Goal: Task Accomplishment & Management: Complete application form

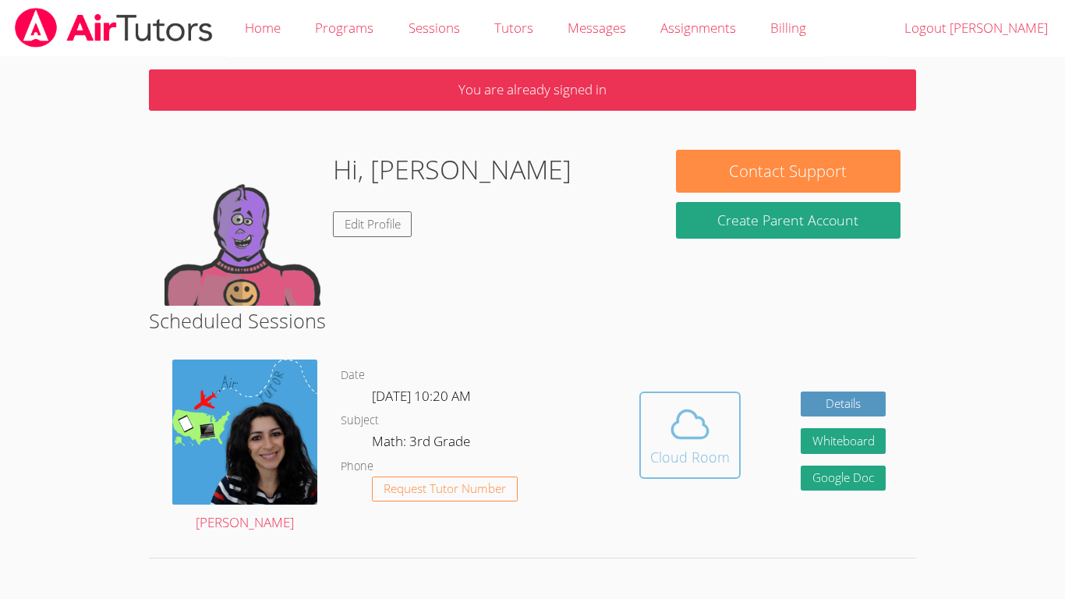
click at [709, 409] on icon at bounding box center [690, 424] width 44 height 44
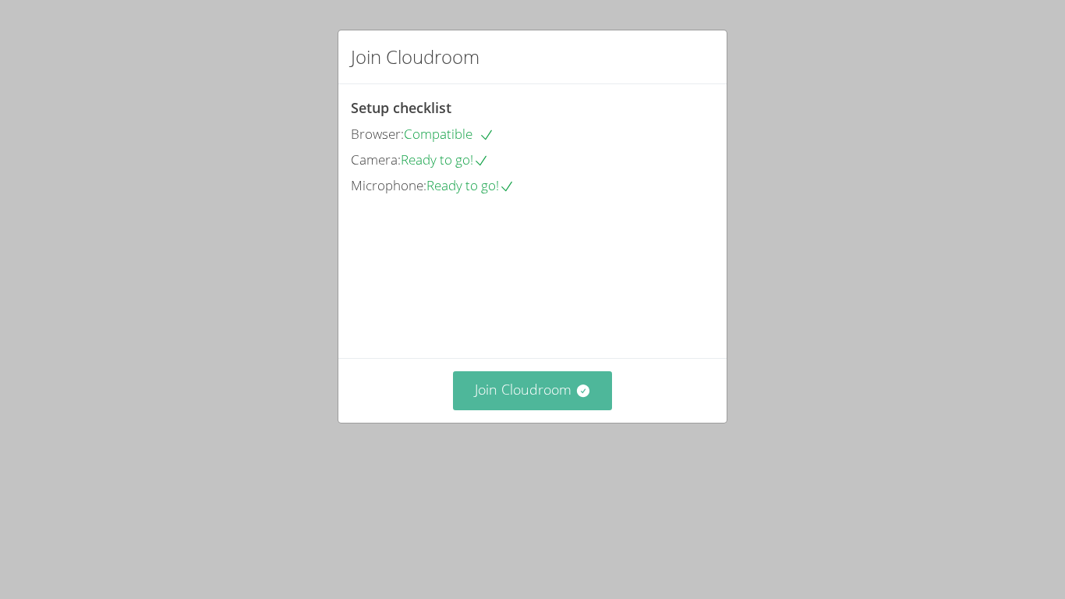
click at [543, 409] on button "Join Cloudroom" at bounding box center [533, 390] width 160 height 38
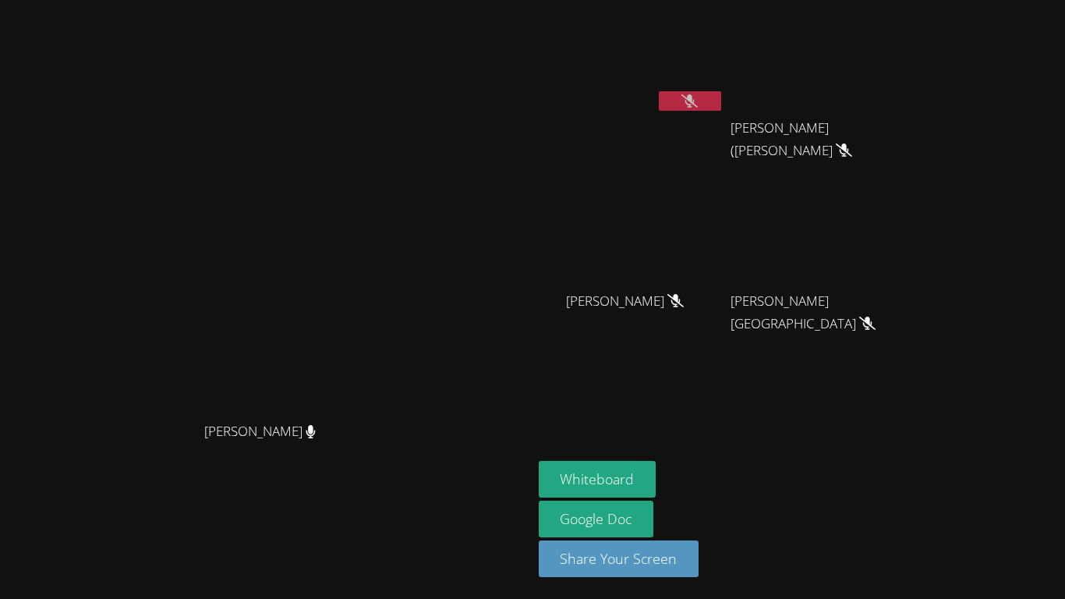
click at [747, 458] on aside "Adrian Reyes Morales Jose (Carlitos) Juarez Jose (Carlitos) Juarez Dayana Perez…" at bounding box center [728, 299] width 390 height 599
click at [657, 466] on button "Whiteboard" at bounding box center [598, 479] width 118 height 37
click at [657, 472] on button "Whiteboard" at bounding box center [598, 479] width 118 height 37
click at [657, 471] on button "Whiteboard" at bounding box center [598, 479] width 118 height 37
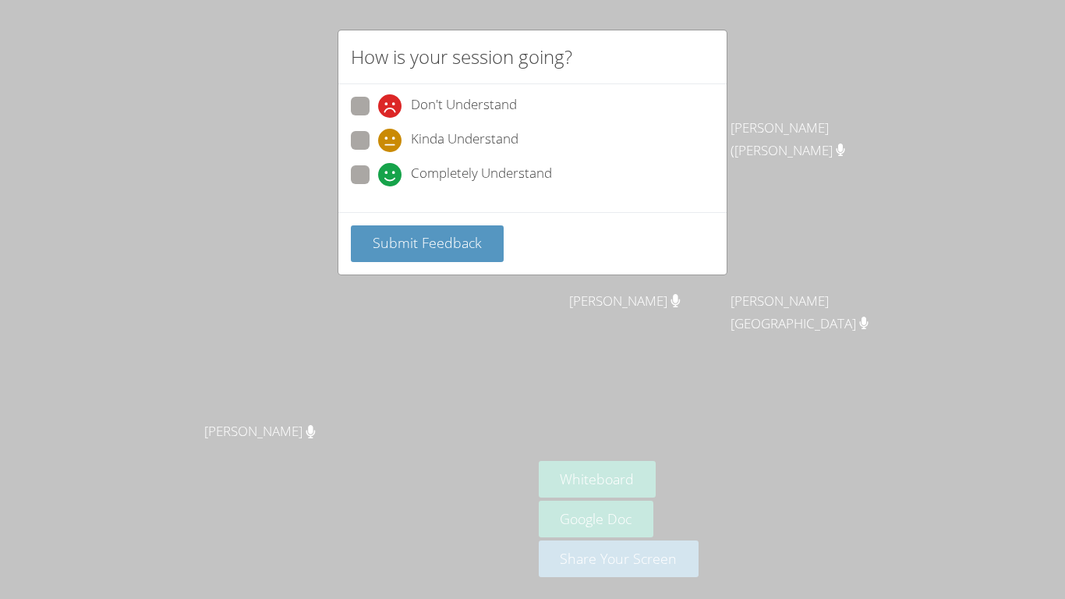
click at [378, 186] on span at bounding box center [378, 186] width 0 height 0
click at [378, 170] on input "Completely Understand" at bounding box center [384, 171] width 13 height 13
radio input "true"
click at [409, 257] on button "Submit Feedback" at bounding box center [427, 243] width 153 height 37
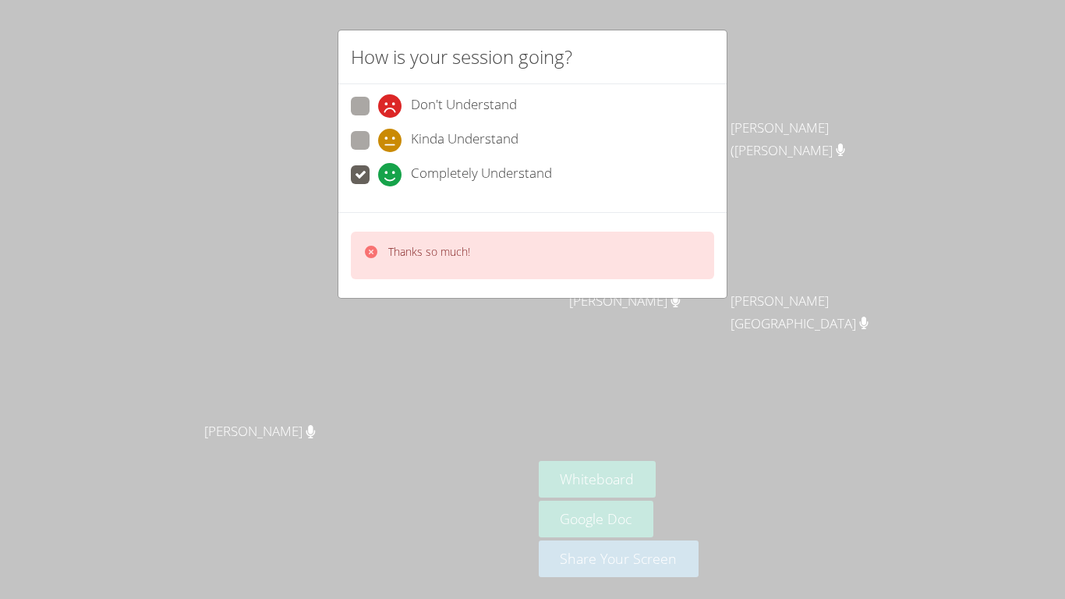
click at [846, 95] on div "How is your session going? Don't Understand Kinda Understand Completely Underst…" at bounding box center [532, 299] width 1065 height 599
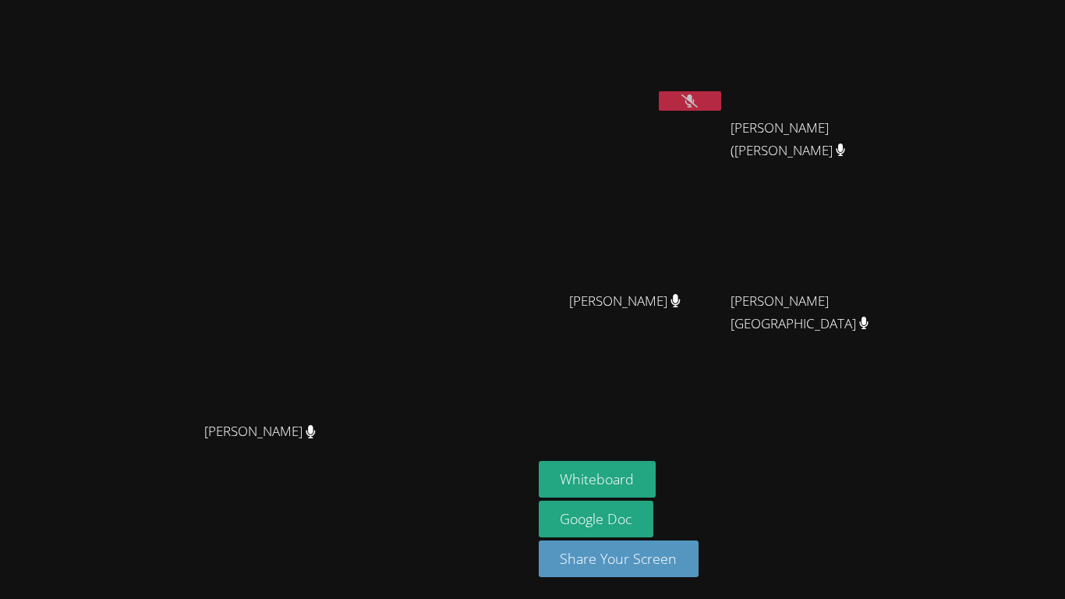
click at [698, 97] on icon at bounding box center [689, 100] width 16 height 13
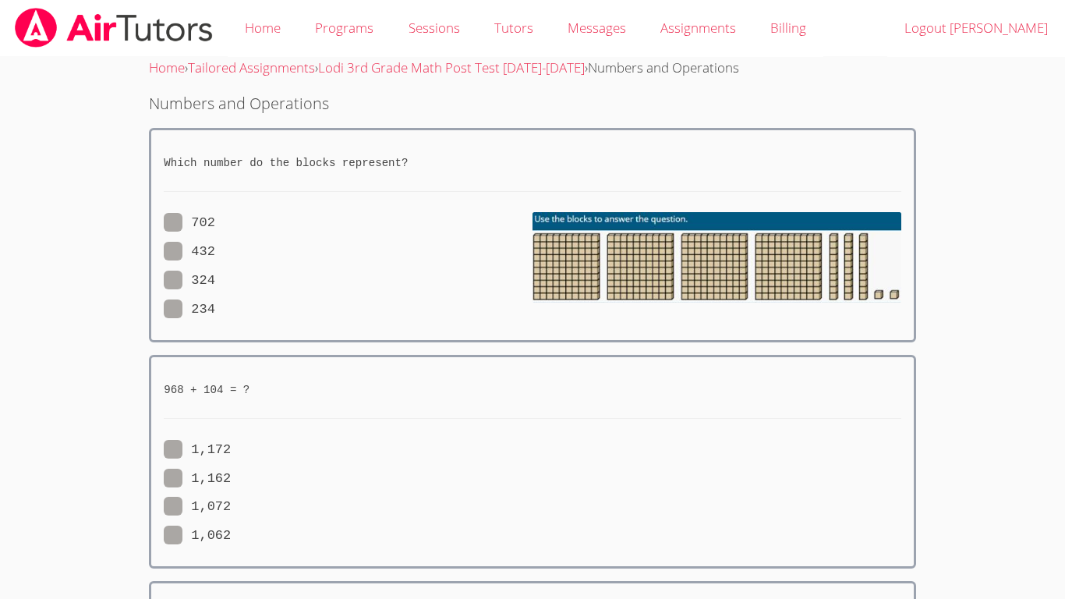
click at [215, 250] on span at bounding box center [215, 251] width 0 height 15
click at [215, 250] on input "432" at bounding box center [221, 248] width 13 height 13
radio input "true"
click at [1064, 471] on body "Home Programs Sessions Tutors Messages Assignments Billing Logout Adrian Home ›…" at bounding box center [532, 299] width 1065 height 599
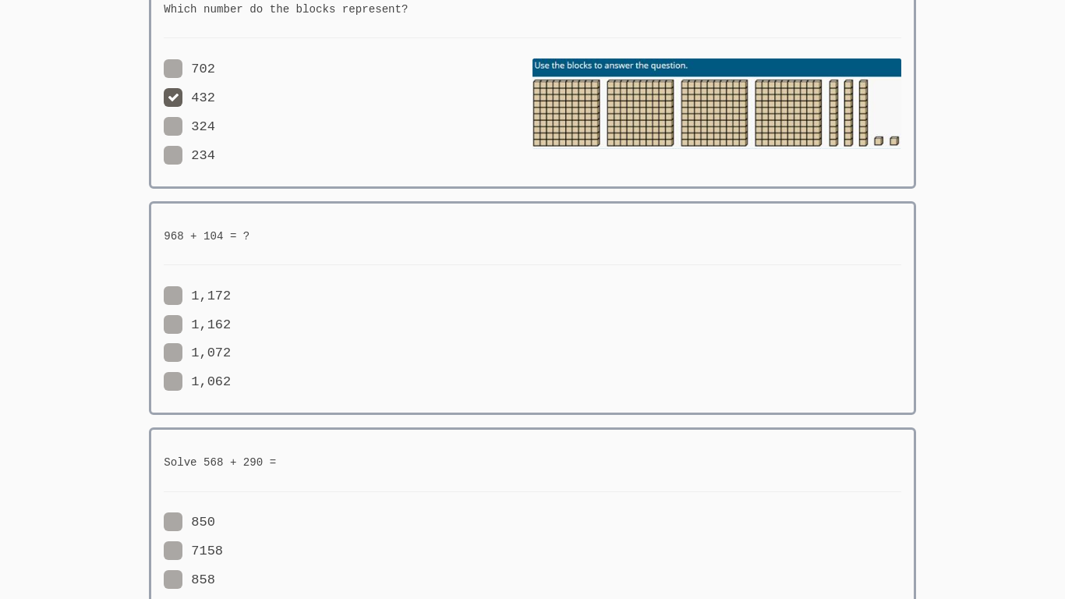
scroll to position [156, 0]
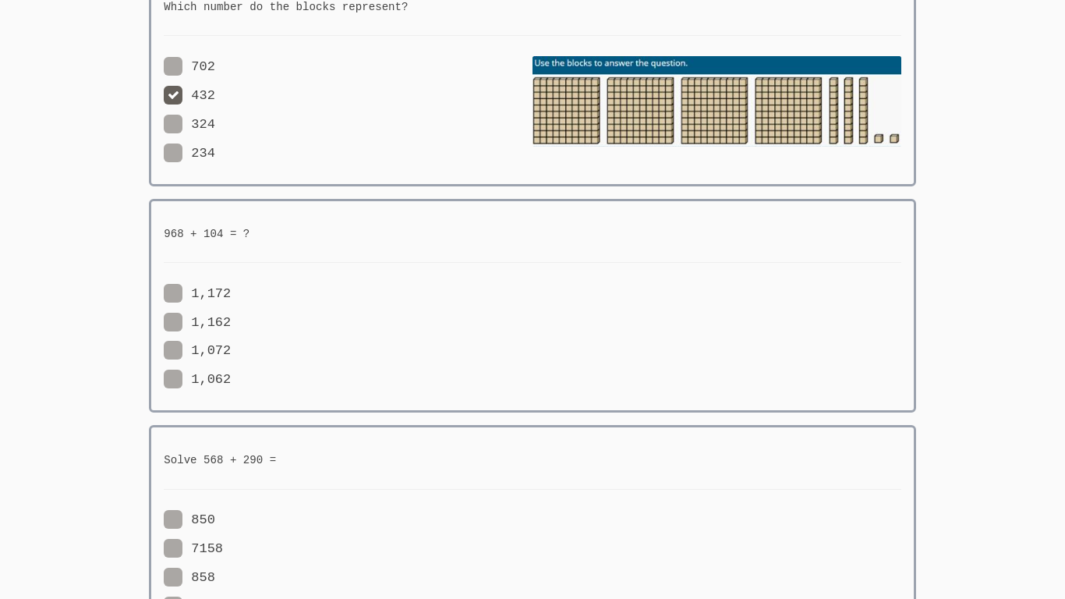
click at [231, 349] on span at bounding box center [231, 350] width 0 height 15
click at [231, 349] on input "1,072" at bounding box center [237, 347] width 13 height 13
radio input "true"
click at [1064, 239] on html "Home Programs Sessions Tutors Messages Assignments Billing Logout Adrian Home ›…" at bounding box center [532, 143] width 1065 height 599
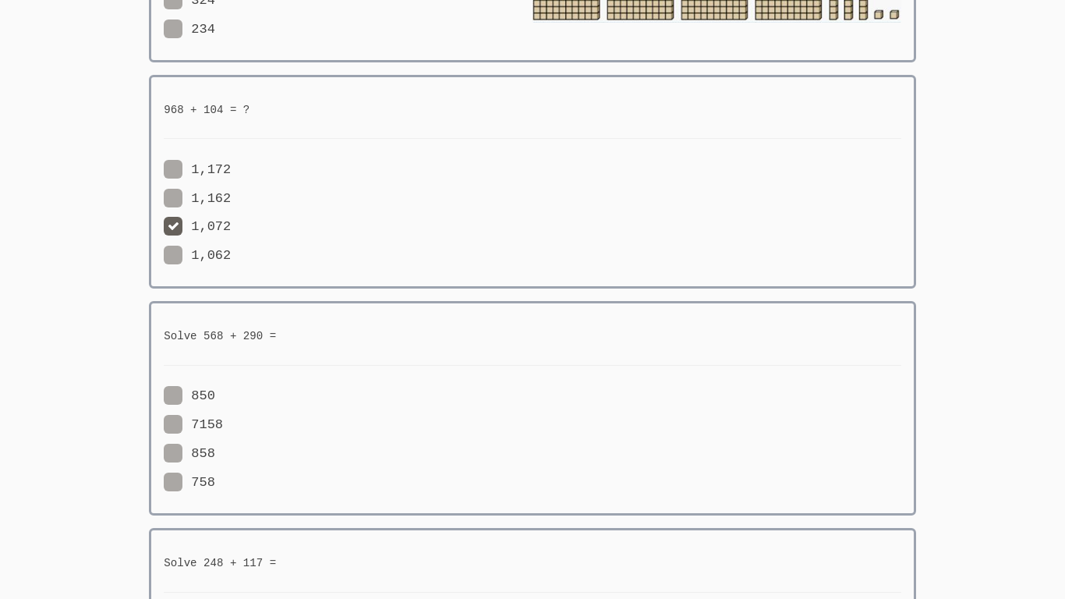
scroll to position [281, 0]
click at [215, 449] on span at bounding box center [215, 452] width 0 height 15
click at [215, 449] on input "858" at bounding box center [221, 449] width 13 height 13
radio input "true"
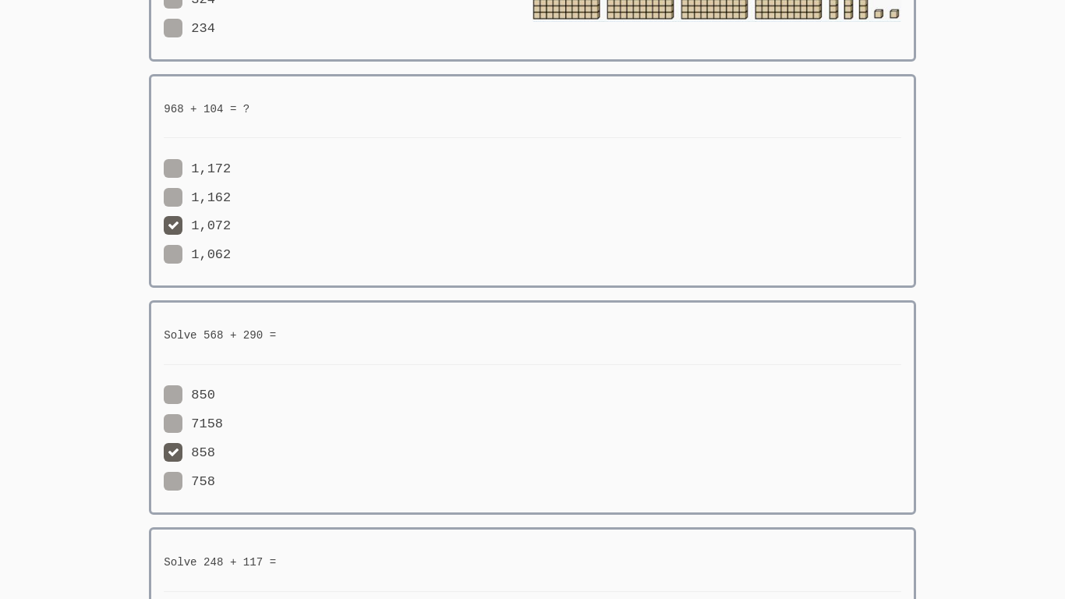
click at [1064, 318] on html "Home Programs Sessions Tutors Messages Assignments Billing Logout Adrian Home ›…" at bounding box center [532, 18] width 1065 height 599
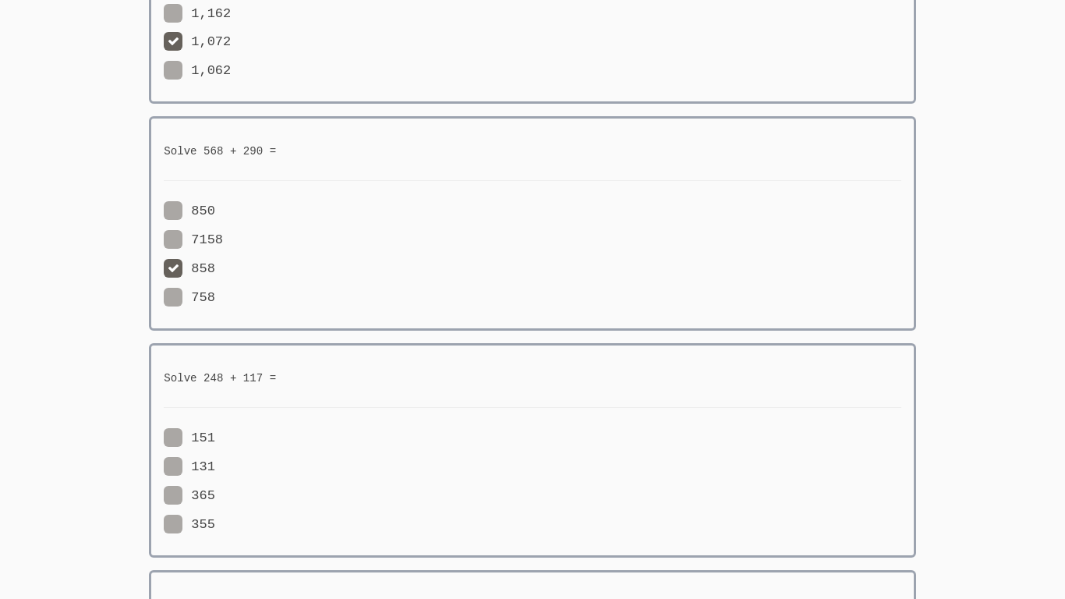
scroll to position [468, 0]
click at [215, 485] on span at bounding box center [215, 492] width 0 height 15
click at [215, 483] on input "365" at bounding box center [221, 489] width 13 height 13
radio input "true"
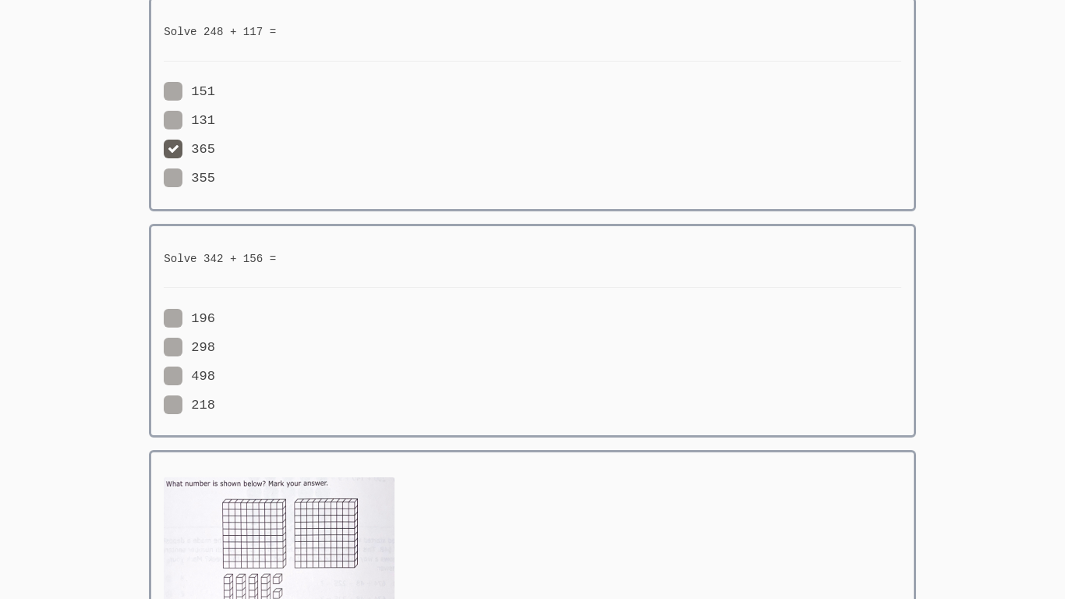
scroll to position [842, 0]
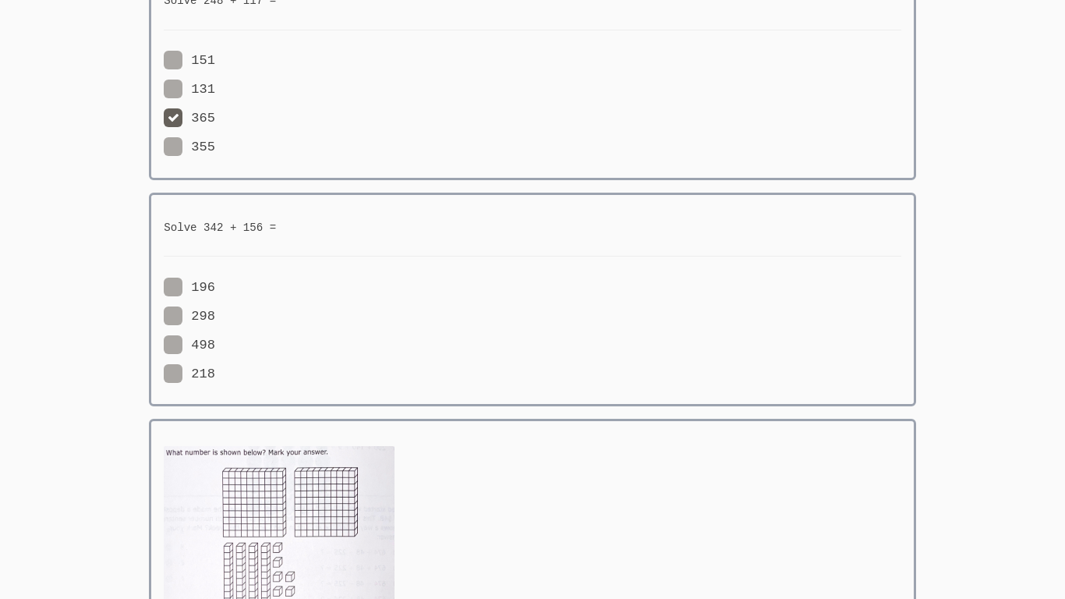
click at [215, 339] on span at bounding box center [215, 345] width 0 height 15
click at [215, 339] on input "498" at bounding box center [221, 341] width 13 height 13
radio input "true"
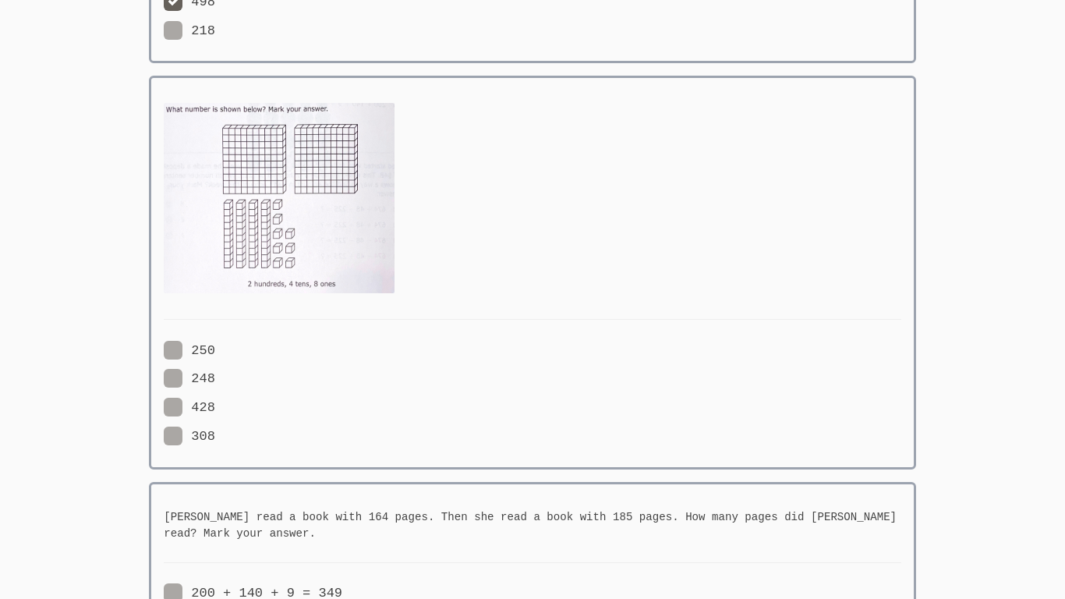
scroll to position [1154, 0]
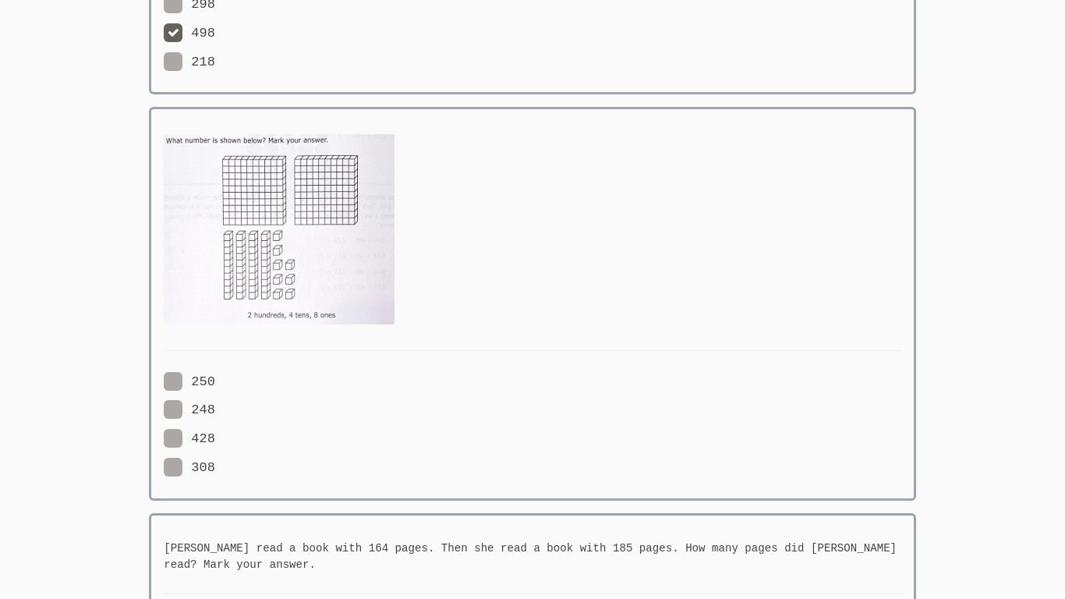
click at [215, 408] on span at bounding box center [215, 409] width 0 height 15
click at [215, 408] on input "248" at bounding box center [221, 406] width 13 height 13
radio input "true"
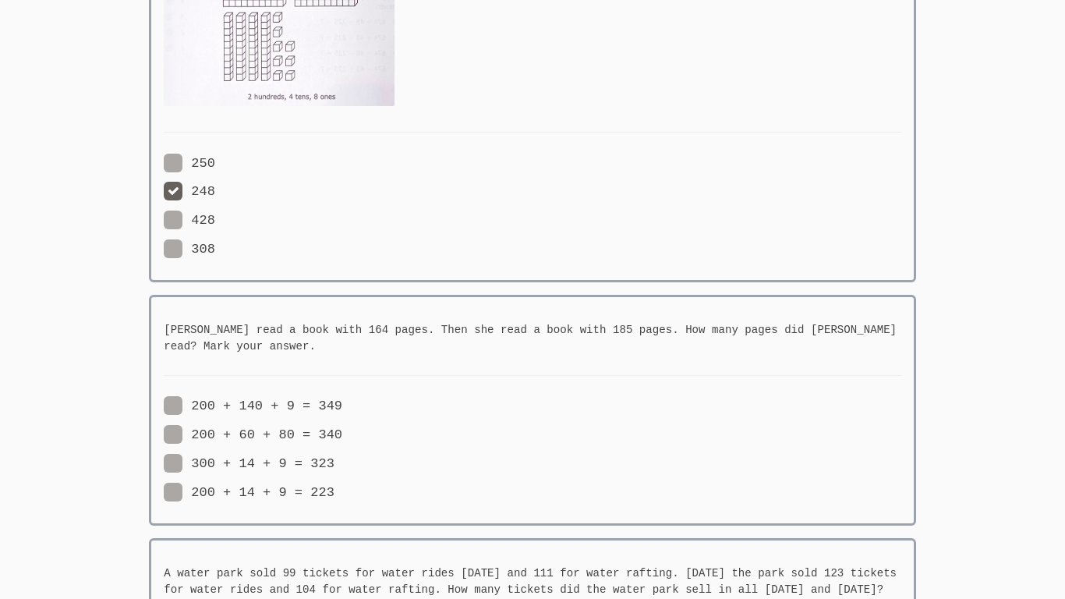
scroll to position [1404, 0]
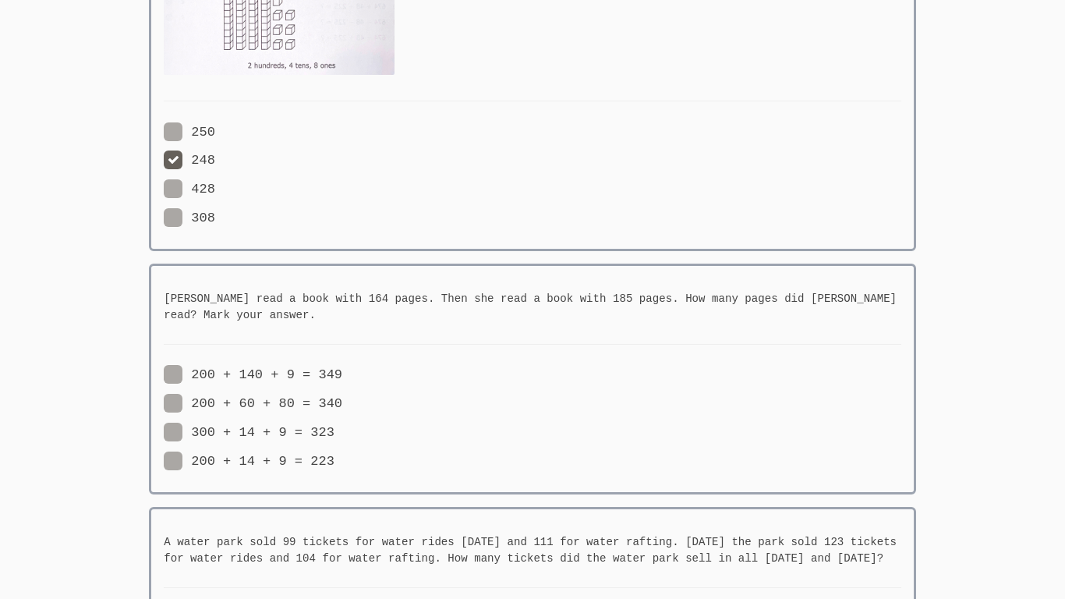
click at [342, 379] on span at bounding box center [342, 374] width 0 height 15
click at [342, 378] on input "200 + 140 + 9 = 349" at bounding box center [348, 371] width 13 height 13
radio input "true"
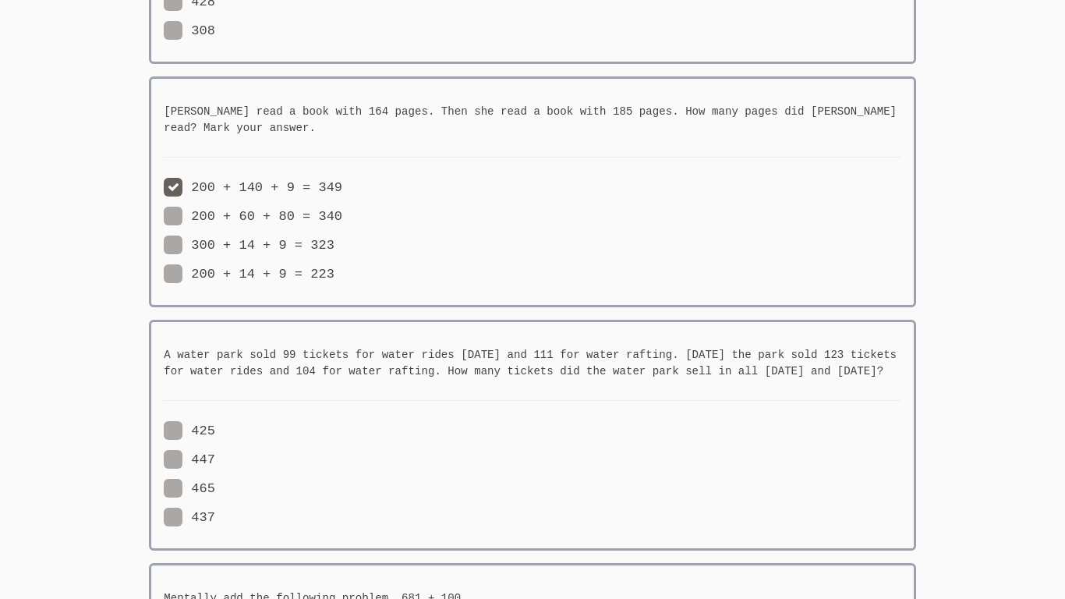
scroll to position [1622, 0]
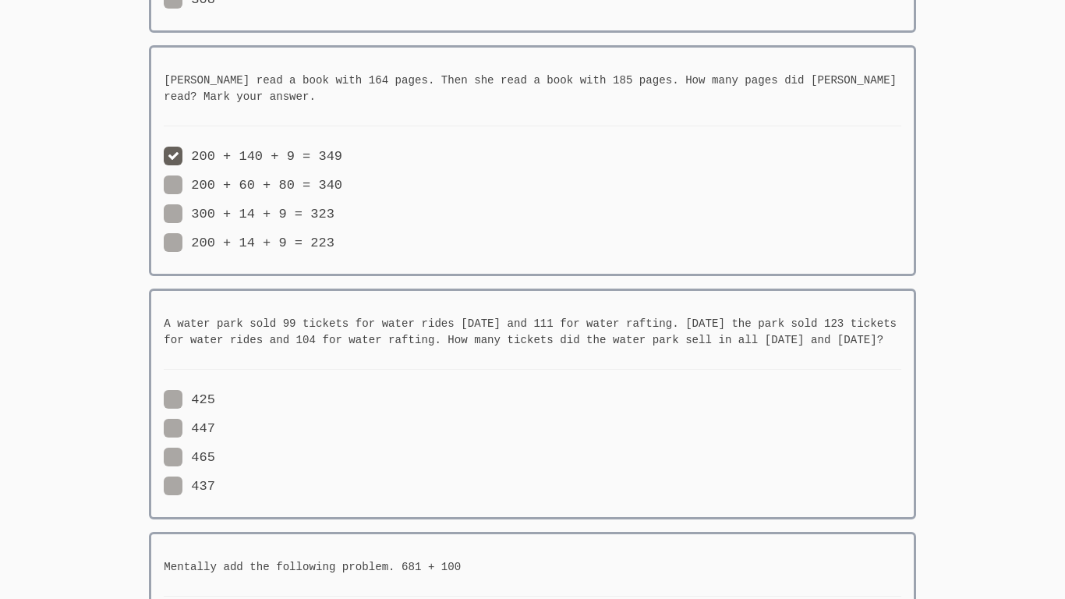
click at [215, 425] on span at bounding box center [215, 428] width 0 height 15
click at [215, 425] on input "447" at bounding box center [221, 425] width 13 height 13
radio input "true"
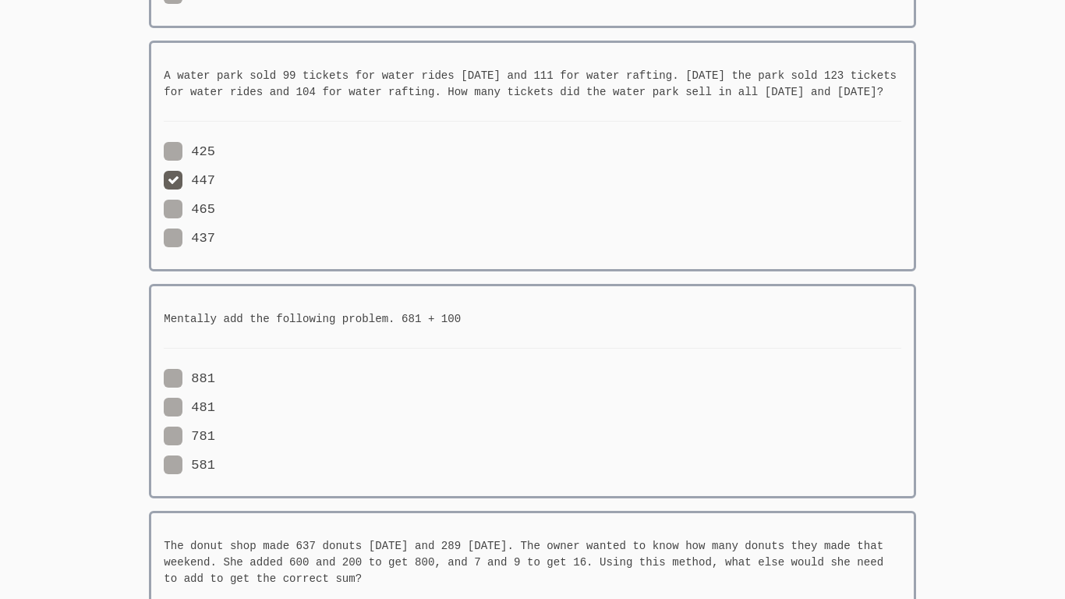
scroll to position [1903, 0]
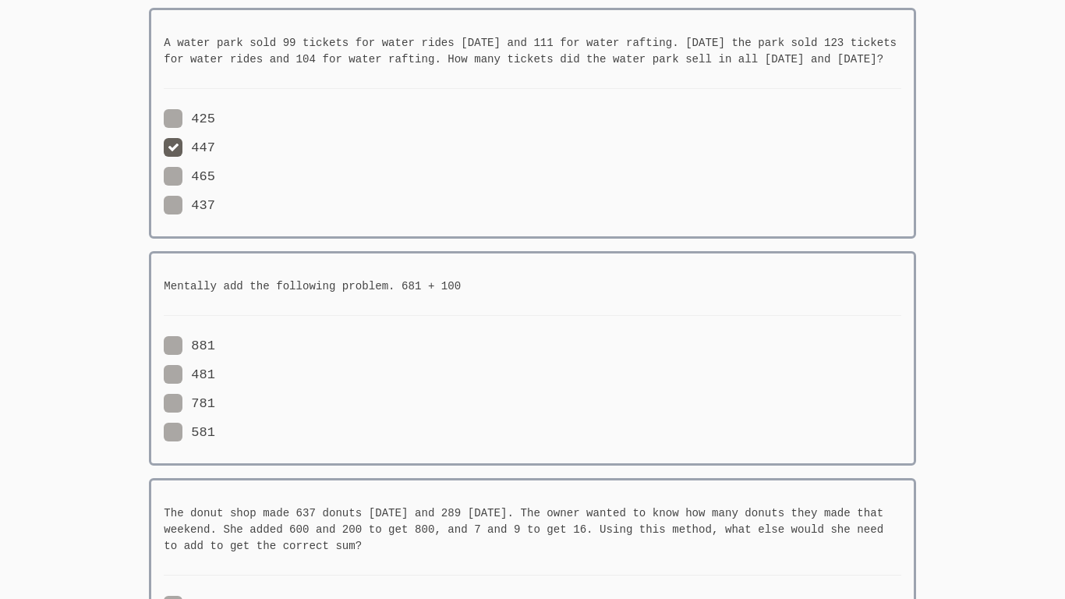
click at [171, 361] on div "881 481 781 581" at bounding box center [348, 389] width 369 height 109
click at [215, 405] on span at bounding box center [215, 403] width 0 height 15
click at [215, 405] on input "781" at bounding box center [221, 400] width 13 height 13
radio input "true"
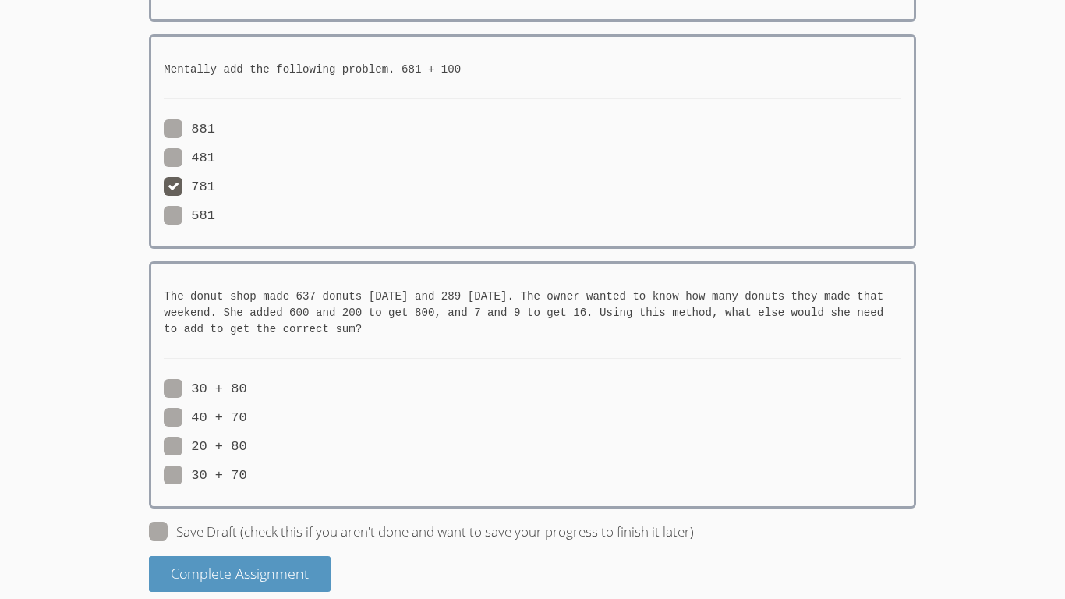
scroll to position [2121, 0]
click at [247, 441] on span at bounding box center [247, 444] width 0 height 15
click at [247, 441] on input "20 + 80" at bounding box center [253, 441] width 13 height 13
radio input "true"
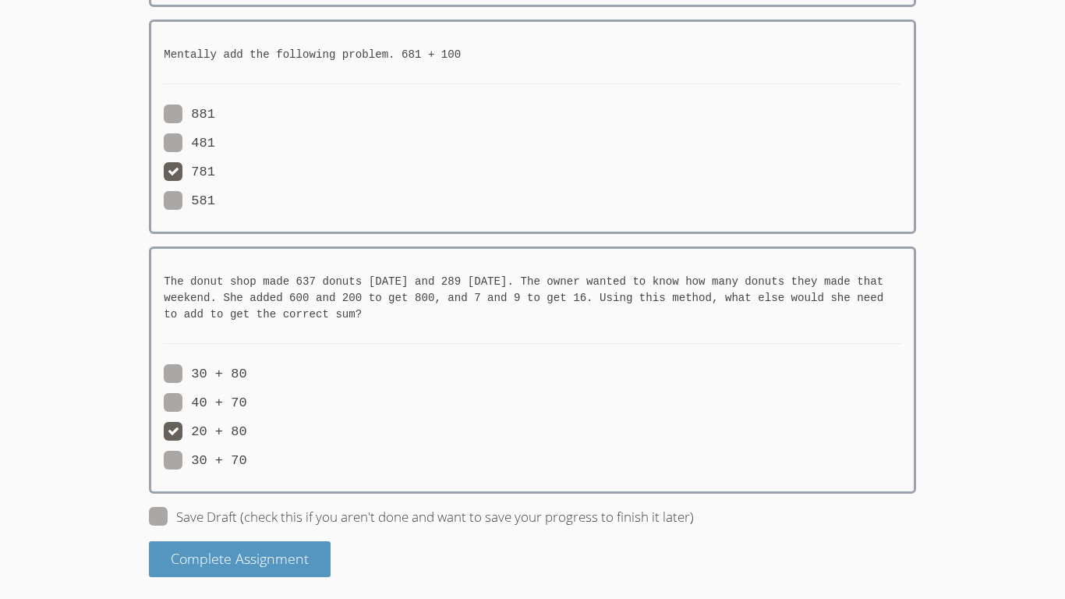
scroll to position [2135, 0]
click at [694, 515] on span at bounding box center [694, 516] width 0 height 18
click at [694, 515] on input "Save Draft (check this if you aren't done and want to save your progress to fin…" at bounding box center [700, 512] width 13 height 13
click at [694, 515] on span at bounding box center [694, 516] width 0 height 18
click at [694, 515] on input "Save Draft (check this if you aren't done and want to save your progress to fin…" at bounding box center [700, 512] width 13 height 13
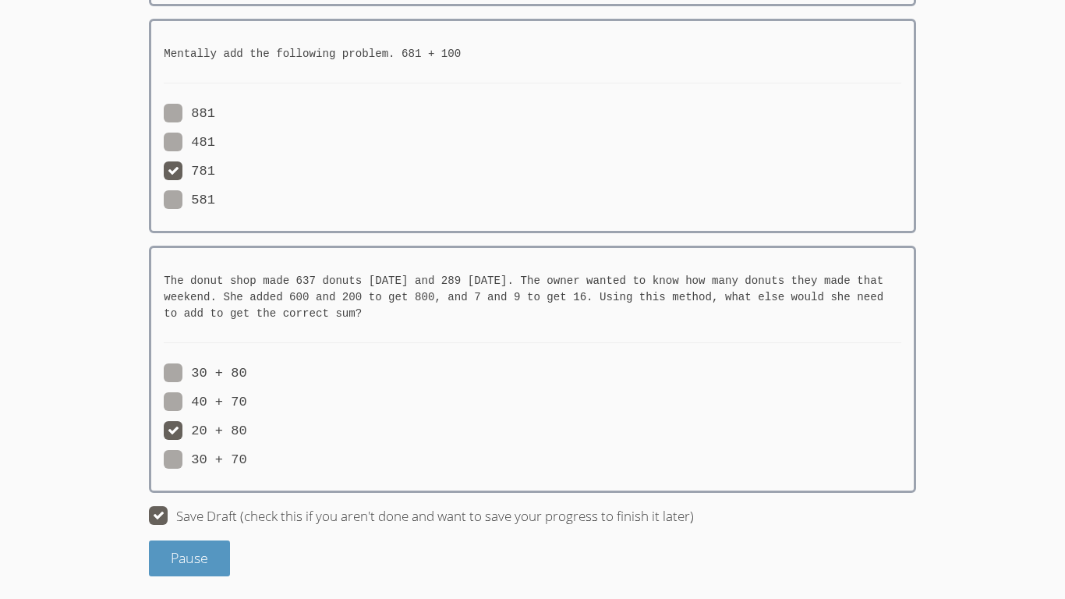
checkbox input "false"
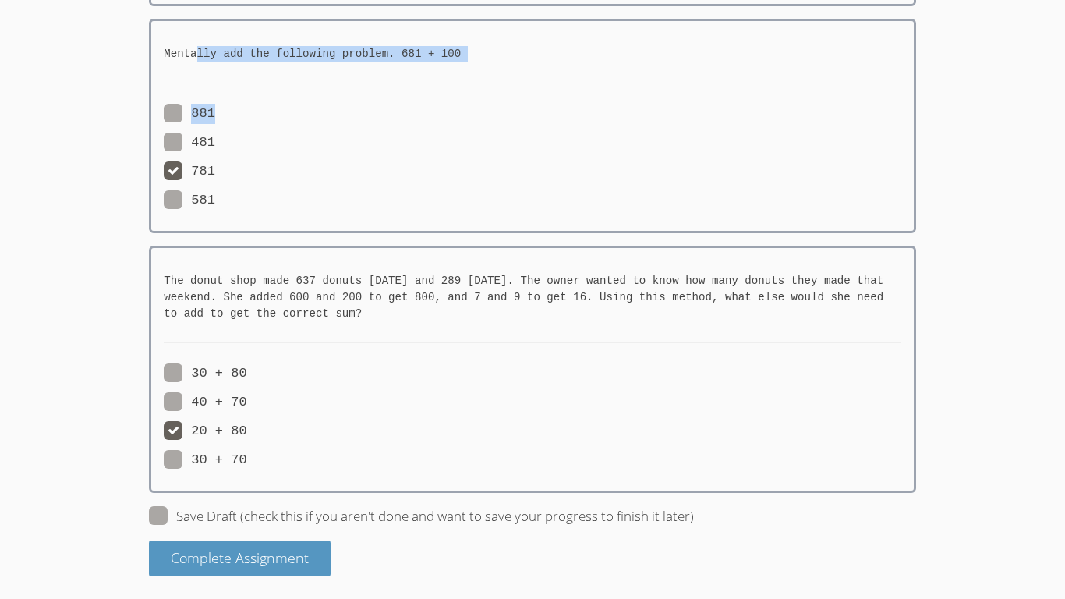
drag, startPoint x: 198, startPoint y: 45, endPoint x: 488, endPoint y: 104, distance: 295.9
click at [488, 104] on div "Mentally add the following problem. 681 + 100 881 481 781 581" at bounding box center [532, 126] width 767 height 214
click at [262, 560] on span "Complete Assignment" at bounding box center [240, 557] width 138 height 19
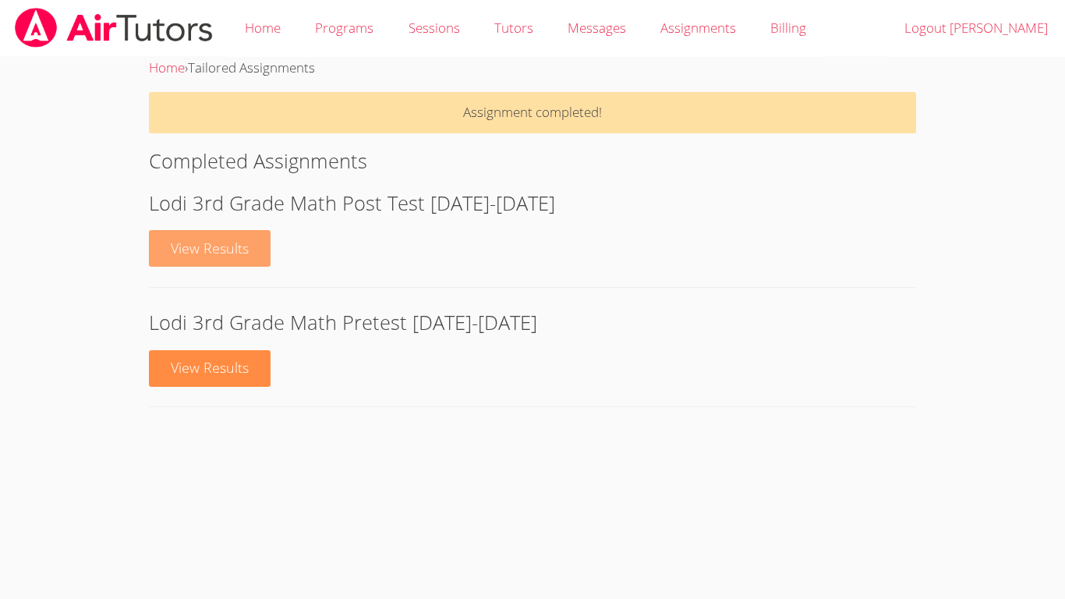
click at [227, 252] on link "View Results" at bounding box center [210, 248] width 122 height 37
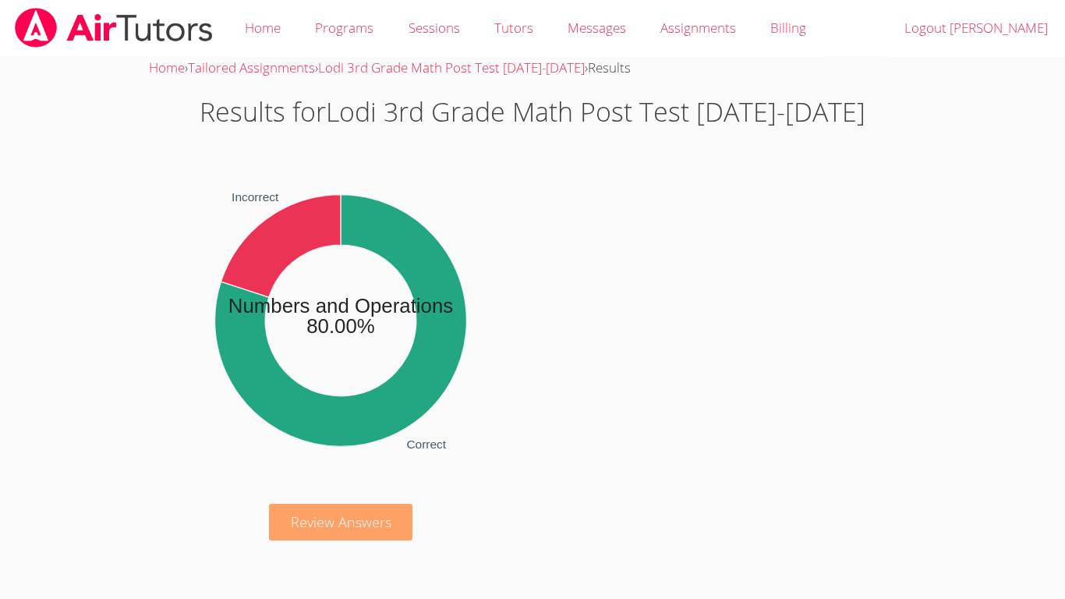
click at [347, 526] on link "Review Answers" at bounding box center [341, 522] width 144 height 37
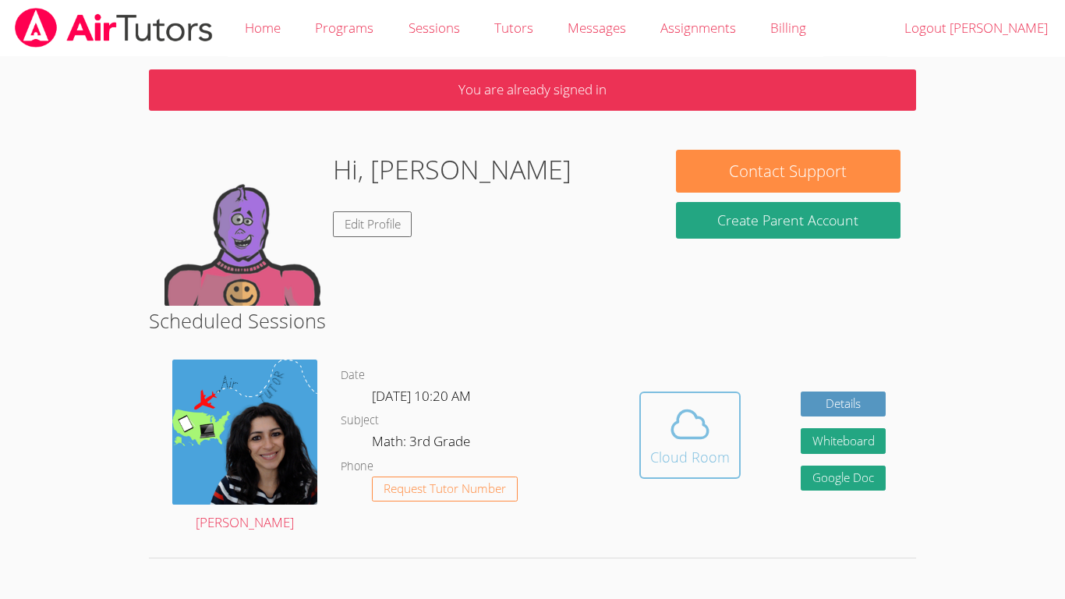
click at [694, 449] on div "Cloud Room" at bounding box center [690, 457] width 80 height 22
